Goal: Transaction & Acquisition: Book appointment/travel/reservation

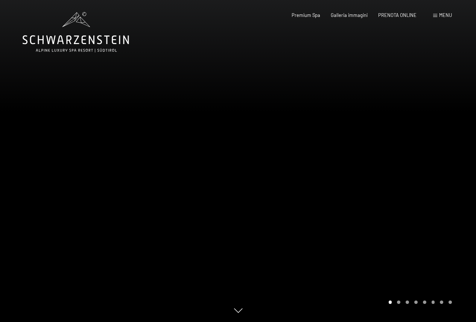
click at [435, 14] on span at bounding box center [435, 15] width 4 height 3
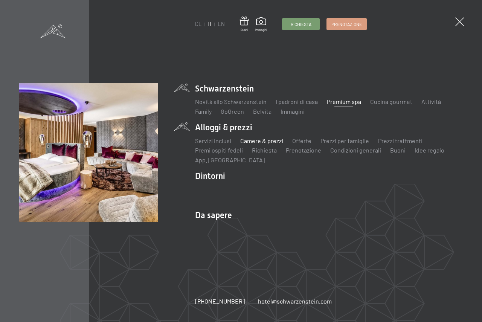
click at [254, 142] on link "Camere & prezzi" at bounding box center [261, 140] width 43 height 7
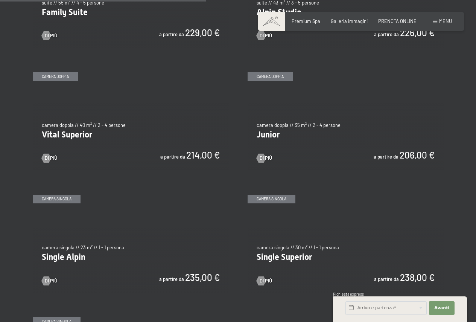
scroll to position [791, 0]
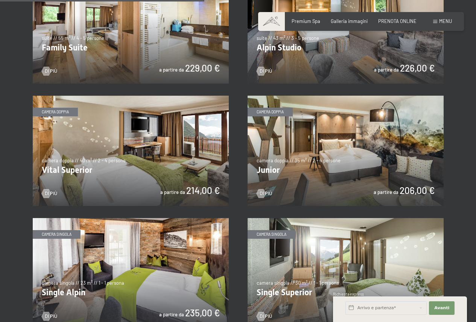
click at [356, 163] on img at bounding box center [346, 151] width 196 height 110
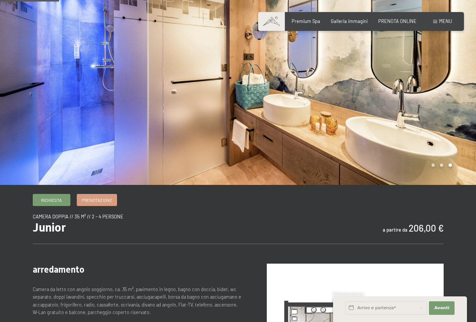
scroll to position [38, 0]
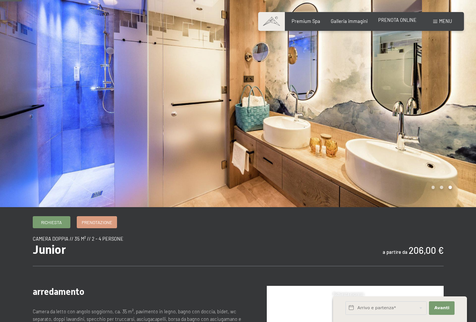
click at [404, 24] on div "Premium Spa Galleria immagini PRENOTA ONLINE" at bounding box center [348, 21] width 157 height 7
click at [400, 23] on div "PRENOTA ONLINE" at bounding box center [397, 20] width 38 height 7
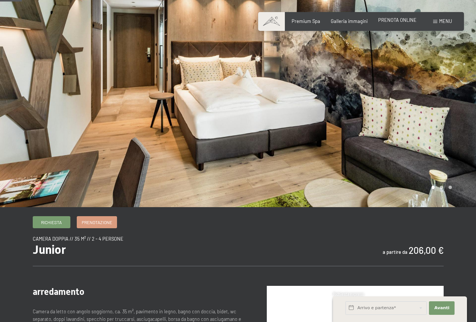
click at [392, 20] on span "PRENOTA ONLINE" at bounding box center [397, 20] width 38 height 6
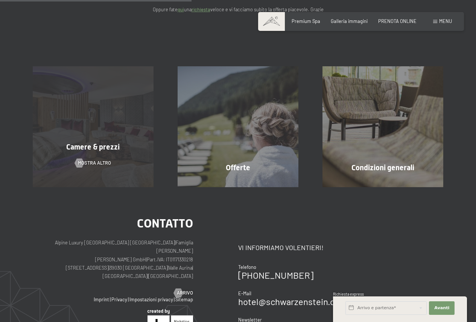
scroll to position [113, 0]
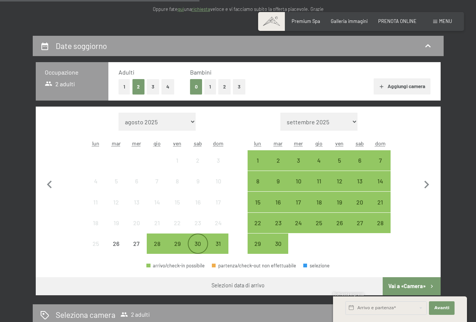
click at [204, 248] on div "30" at bounding box center [198, 250] width 19 height 19
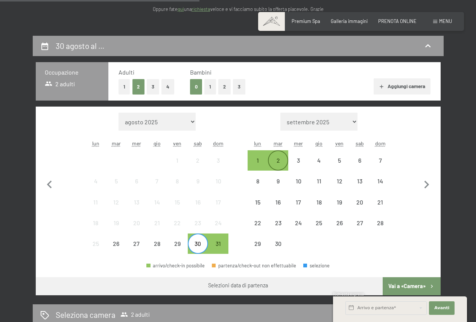
click at [280, 161] on div "2" at bounding box center [278, 166] width 19 height 19
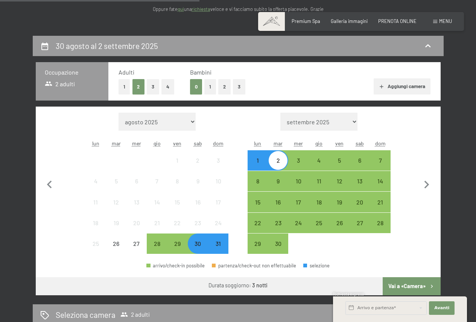
click at [395, 287] on button "Vai a «Camera»" at bounding box center [412, 286] width 58 height 18
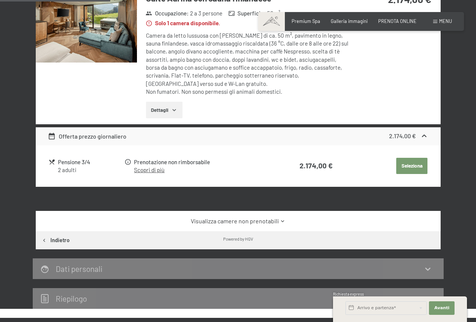
scroll to position [149, 0]
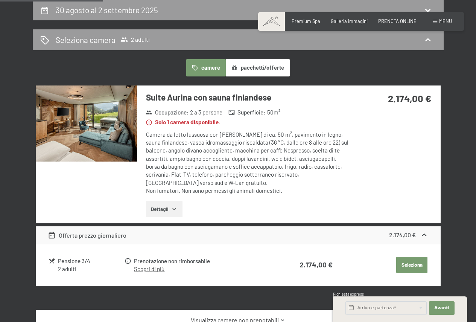
click at [270, 68] on button "pacchetti/offerte" at bounding box center [258, 67] width 64 height 17
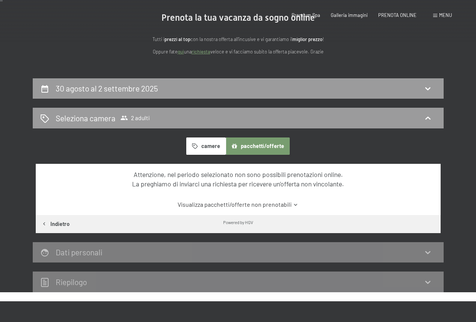
scroll to position [0, 0]
